Goal: Transaction & Acquisition: Obtain resource

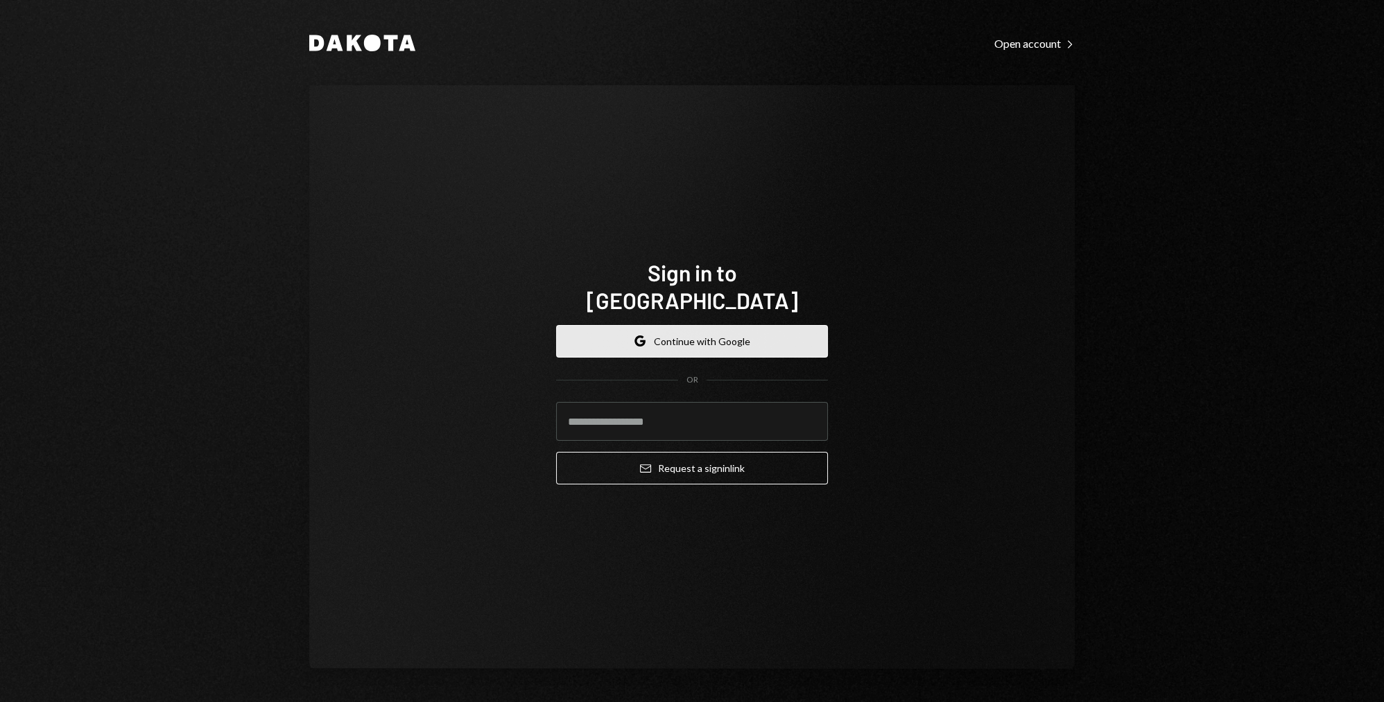
click at [762, 325] on button "Google Continue with Google" at bounding box center [692, 341] width 272 height 33
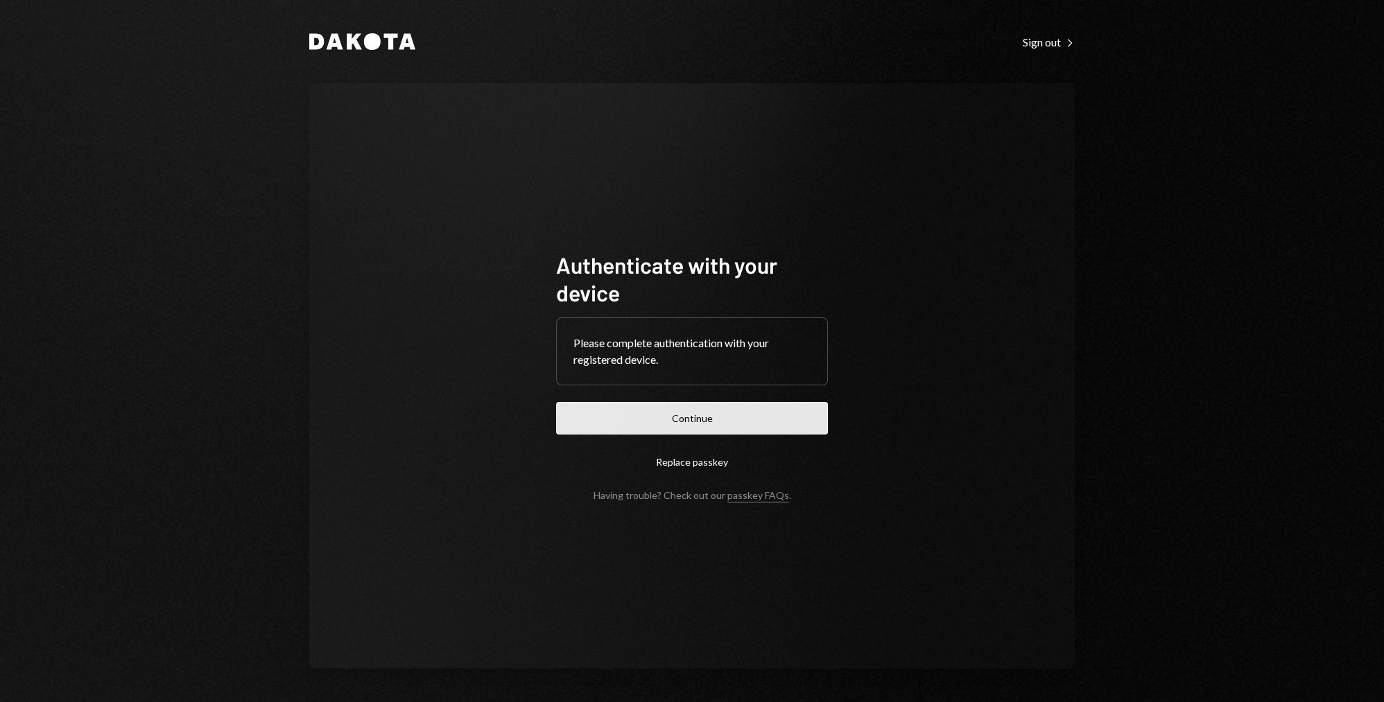
click at [717, 424] on button "Continue" at bounding box center [692, 418] width 272 height 33
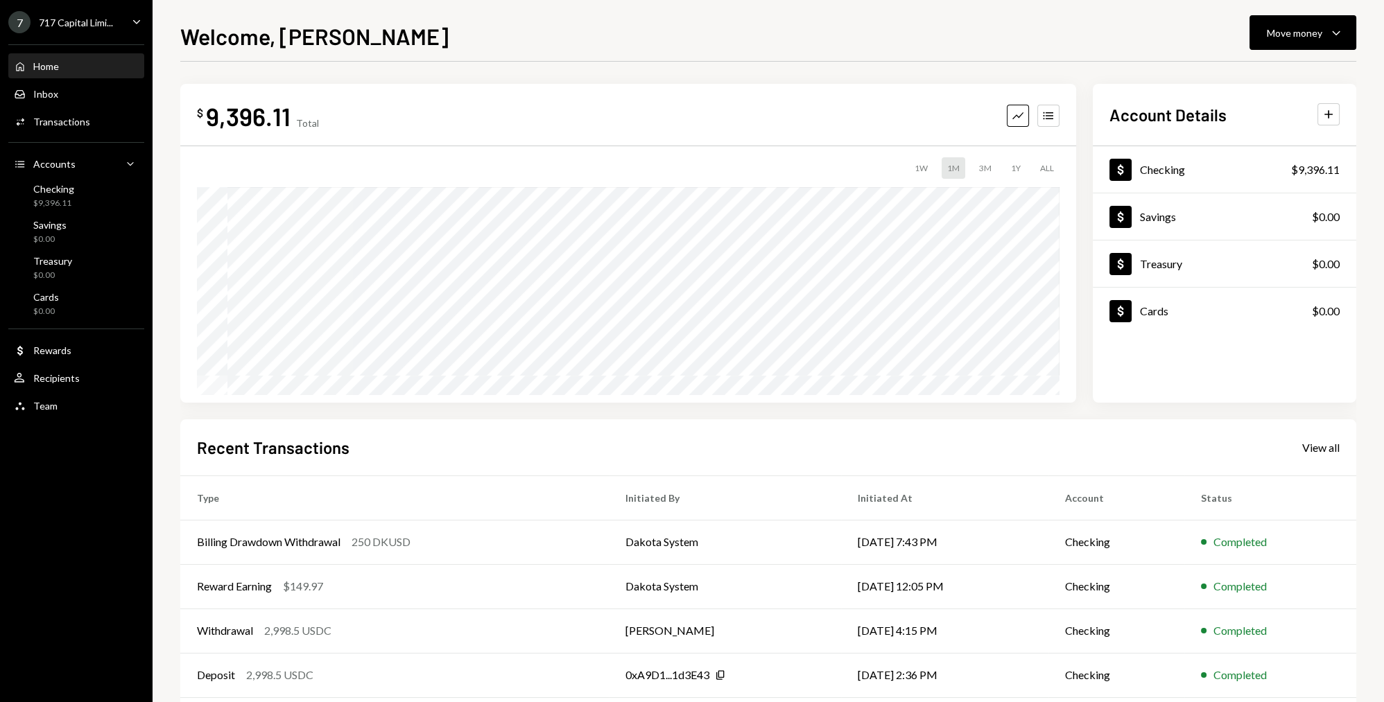
click at [90, 26] on div "717 Capital Limi..." at bounding box center [76, 23] width 74 height 12
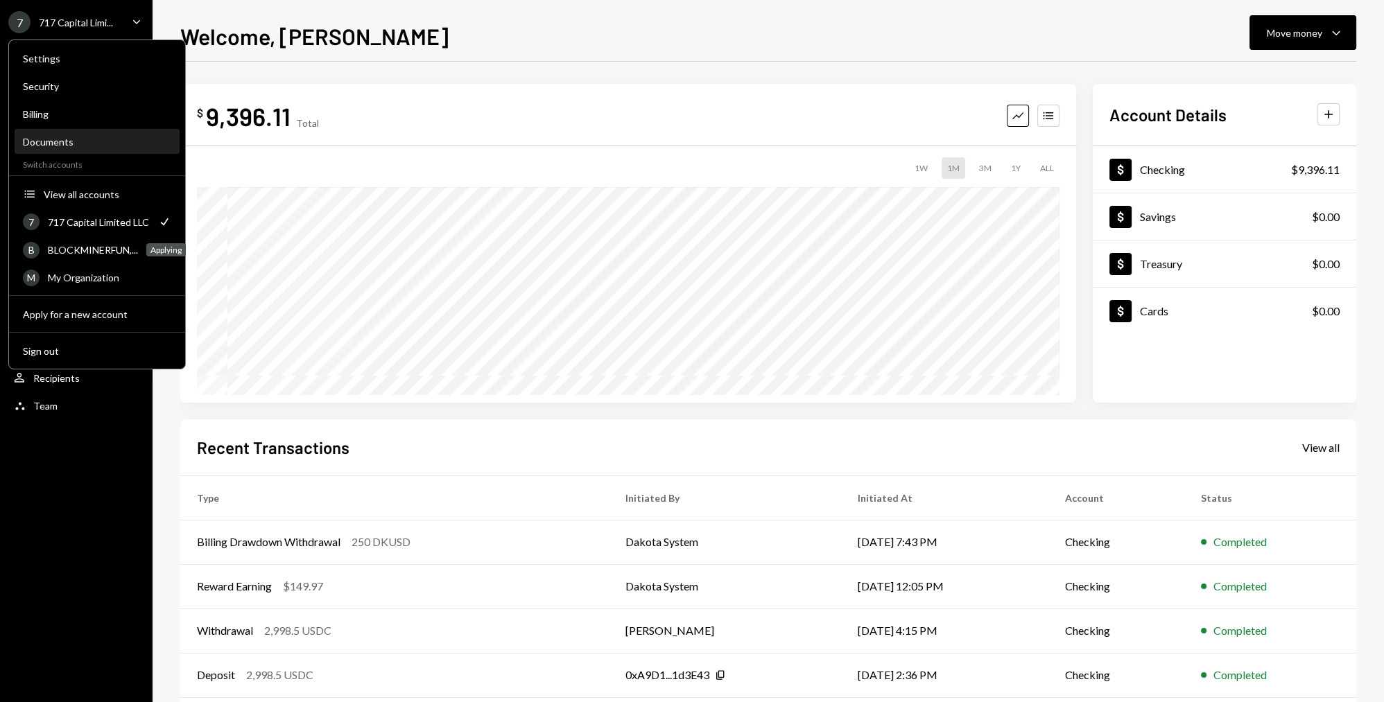
click at [83, 146] on div "Documents" at bounding box center [97, 142] width 148 height 12
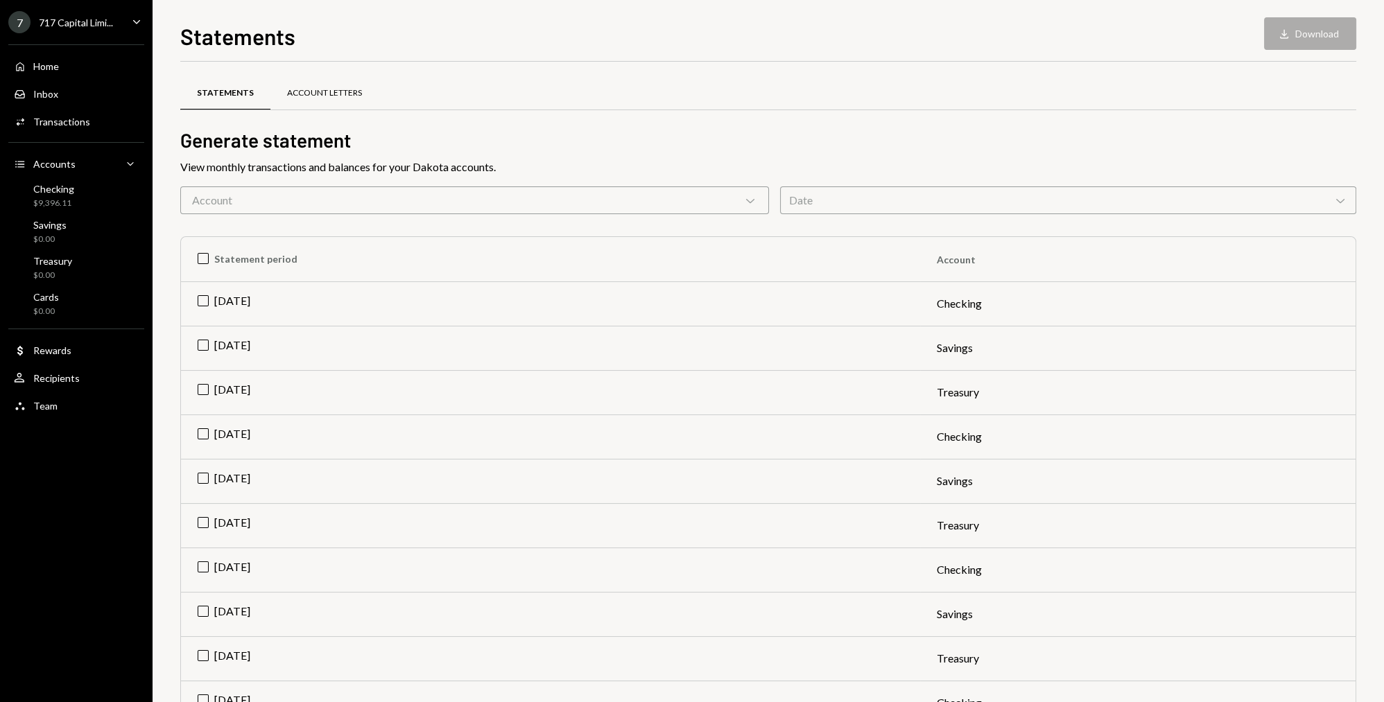
click at [344, 92] on div "Account Letters" at bounding box center [324, 93] width 75 height 12
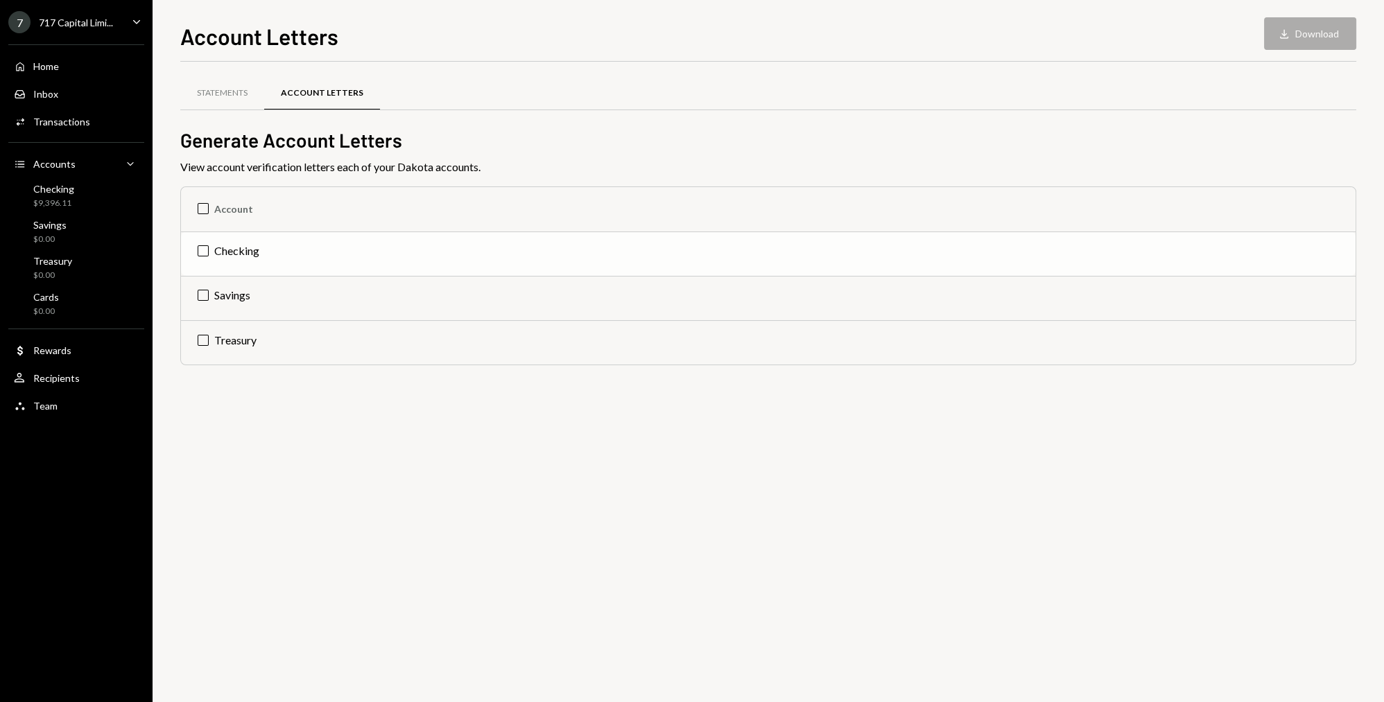
click at [201, 250] on td "Checking" at bounding box center [768, 254] width 1175 height 44
click at [1305, 28] on button "Download Download" at bounding box center [1310, 33] width 92 height 33
